Goal: Find contact information: Find contact information

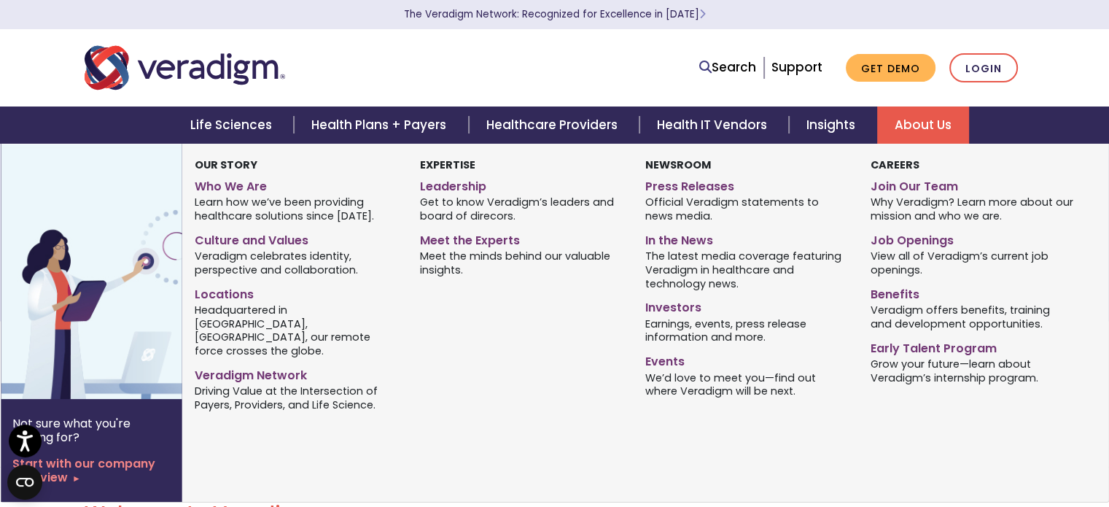
click at [930, 129] on link "About Us" at bounding box center [923, 124] width 92 height 37
click at [904, 187] on link "Join Our Team" at bounding box center [972, 184] width 204 height 21
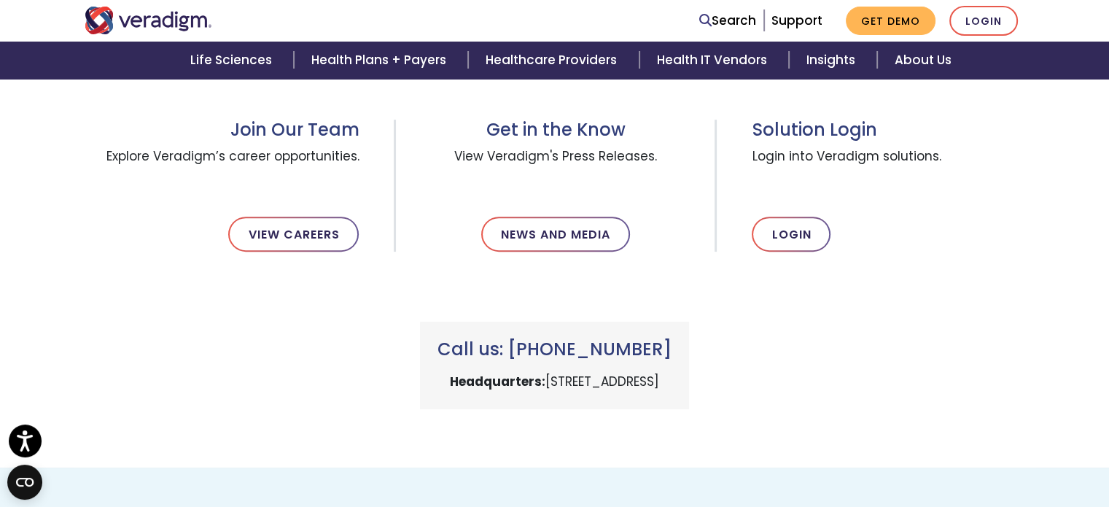
scroll to position [501, 0]
drag, startPoint x: 532, startPoint y: 343, endPoint x: 697, endPoint y: 343, distance: 164.8
click at [672, 343] on h3 "Call us: +1 (800) 877-5678" at bounding box center [555, 350] width 234 height 21
